Goal: Task Accomplishment & Management: Use online tool/utility

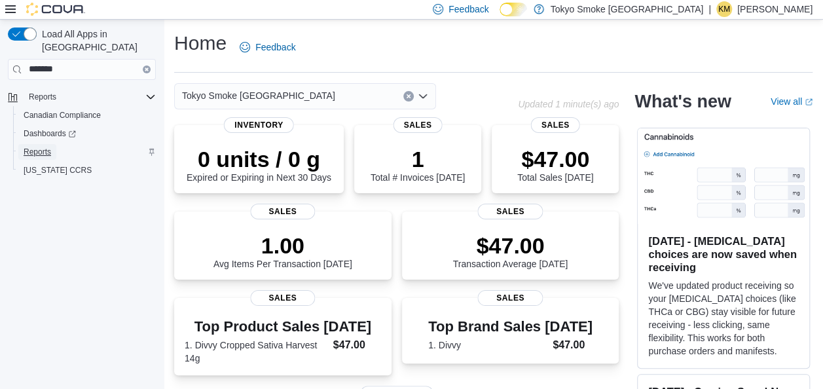
click at [39, 147] on span "Reports" at bounding box center [37, 152] width 27 height 10
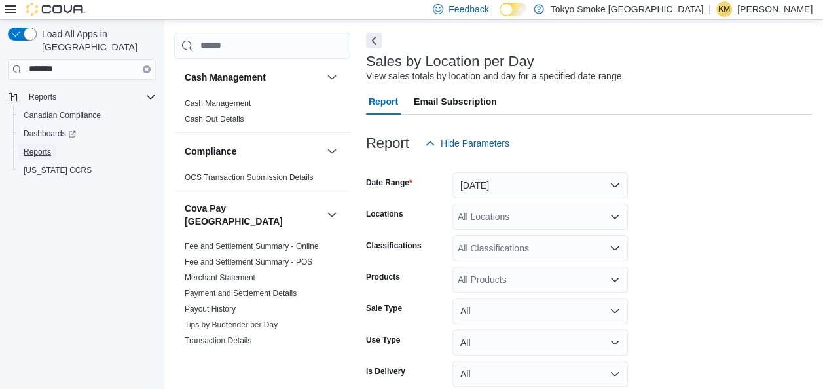
scroll to position [111, 0]
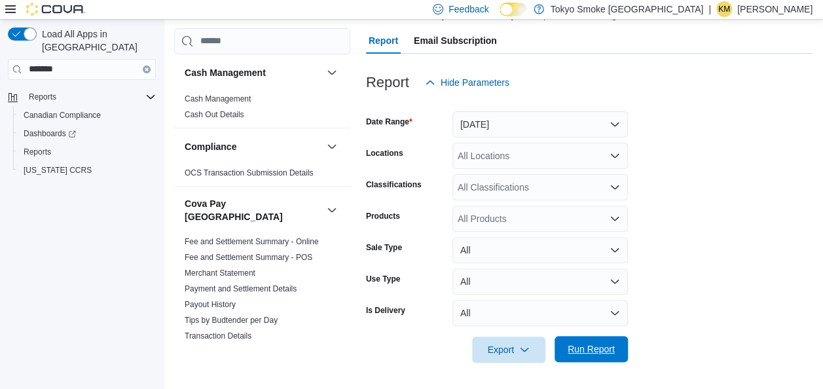
click at [577, 351] on span "Run Report" at bounding box center [590, 348] width 47 height 13
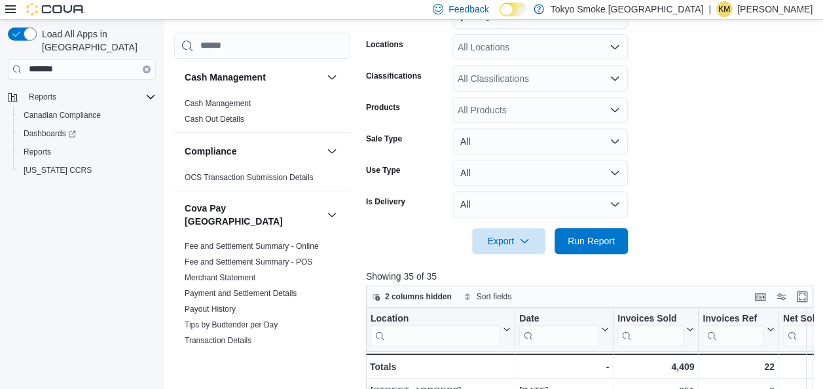
scroll to position [247, 0]
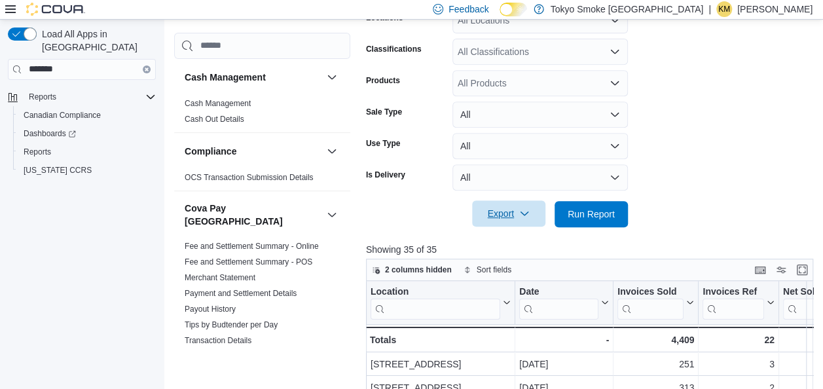
click at [520, 221] on span "Export" at bounding box center [509, 213] width 58 height 26
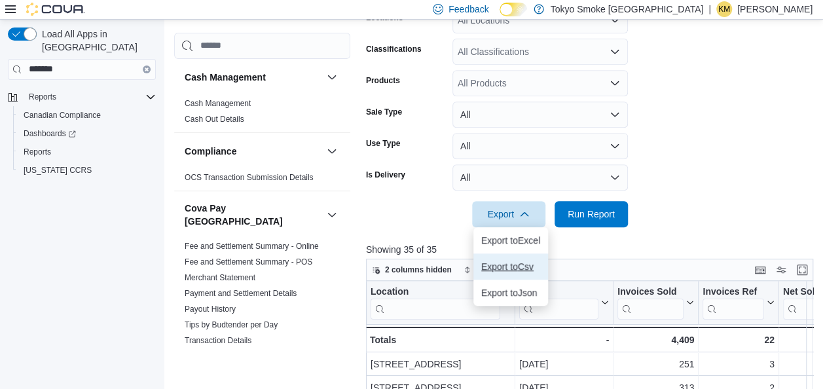
click at [521, 262] on span "Export to Csv" at bounding box center [510, 266] width 59 height 10
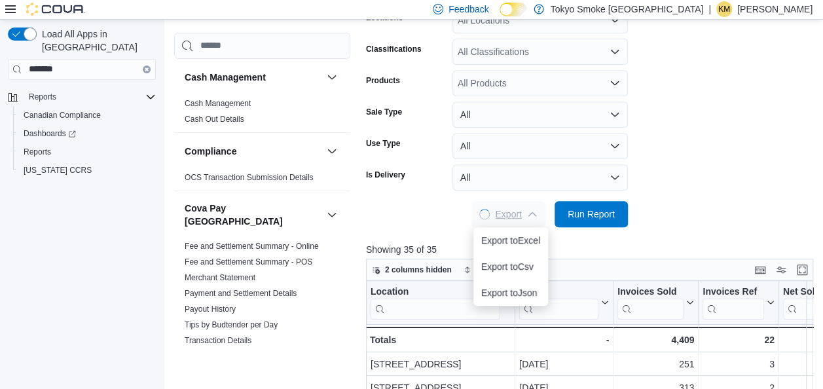
scroll to position [0, 0]
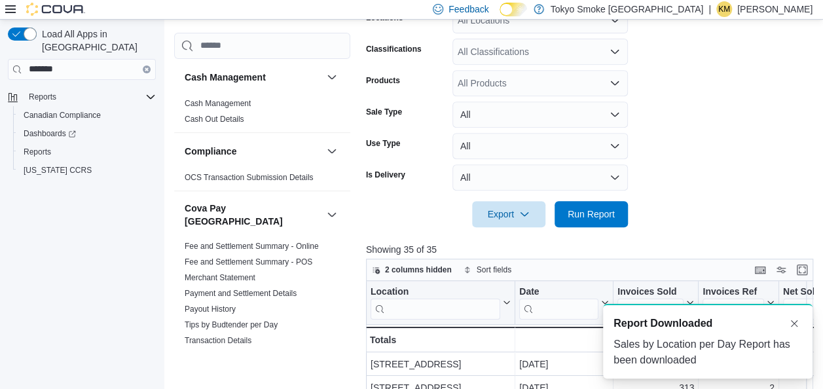
click at [800, 127] on form "Date Range Yesterday Locations All Locations Classifications All Classification…" at bounding box center [592, 93] width 452 height 267
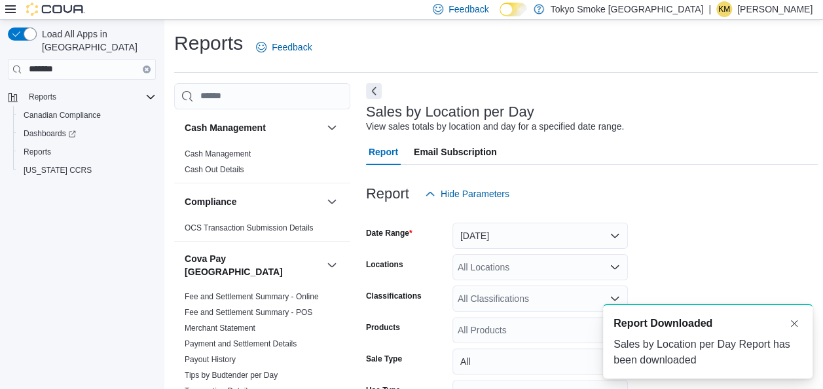
click at [781, 9] on p "Krista Maitland" at bounding box center [774, 9] width 75 height 16
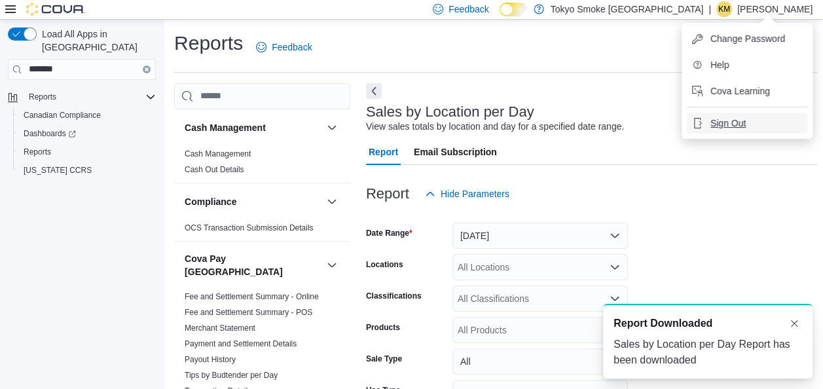
click at [740, 130] on button "Sign Out" at bounding box center [747, 123] width 120 height 21
